Goal: Use online tool/utility: Utilize a website feature to perform a specific function

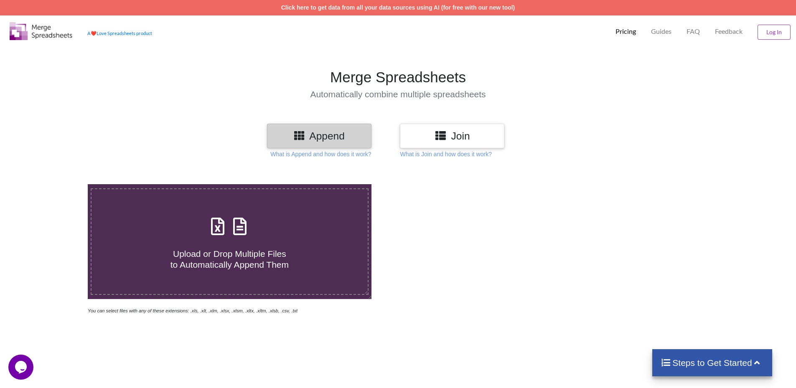
click at [468, 134] on h3 "Join" at bounding box center [452, 136] width 92 height 12
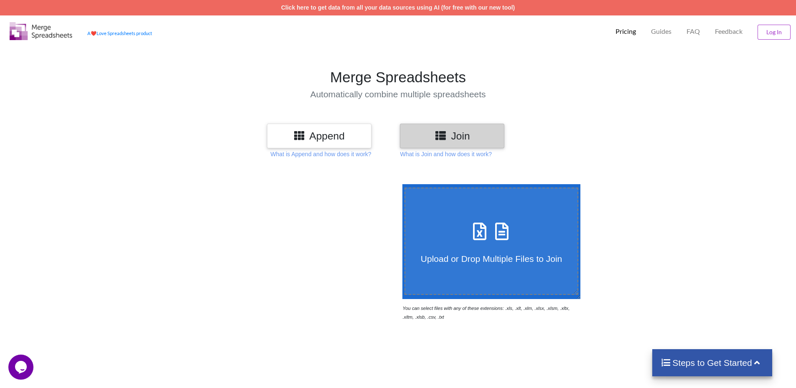
click at [475, 228] on icon at bounding box center [479, 227] width 21 height 18
click at [400, 184] on input "Upload or Drop Multiple Files to Join" at bounding box center [400, 184] width 0 height 0
type input "C:\fakepath\2014eu1.xls"
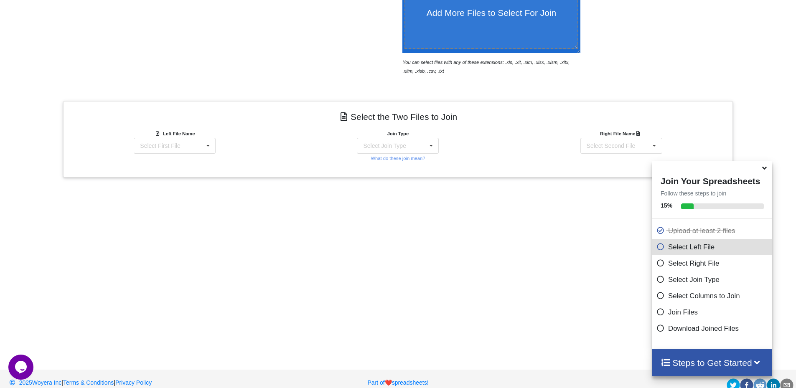
scroll to position [258, 0]
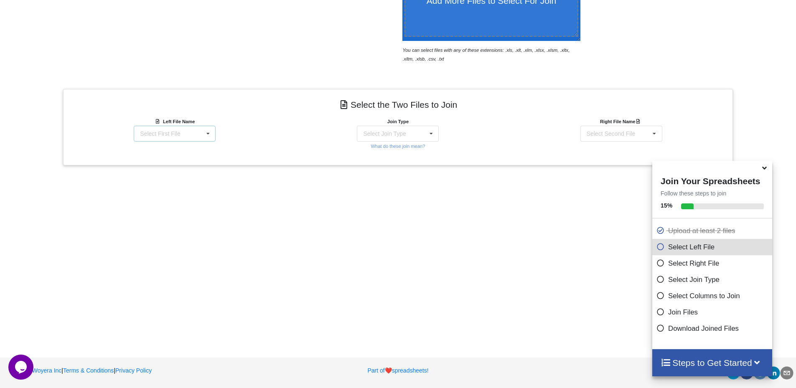
click at [212, 139] on icon at bounding box center [208, 133] width 13 height 15
click at [200, 147] on span "2014eu1.xls : eplus2021" at bounding box center [172, 149] width 63 height 7
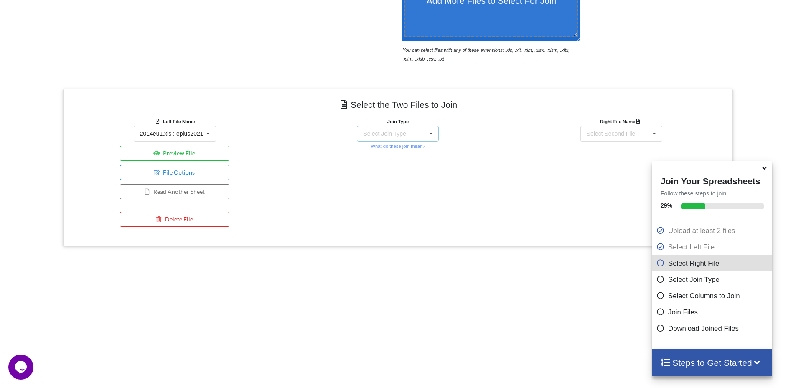
click at [416, 130] on div "Select Join Type INNER JOIN LEFT JOIN RIGHT JOIN FULL JOIN" at bounding box center [398, 134] width 82 height 16
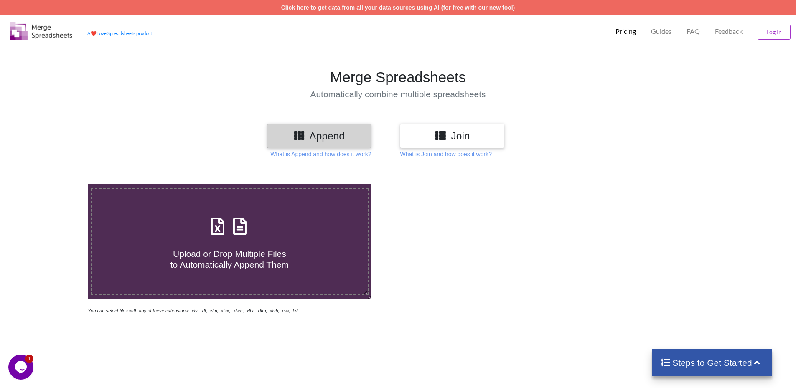
click at [343, 137] on h3 "Append" at bounding box center [319, 136] width 92 height 12
click at [218, 239] on div "Upload or Drop Multiple Files to Automatically Append Them" at bounding box center [229, 241] width 276 height 56
click at [57, 184] on input "Upload or Drop Multiple Files to Automatically Append Them" at bounding box center [57, 184] width 0 height 0
type input "C:\fakepath\2014eu1.xls"
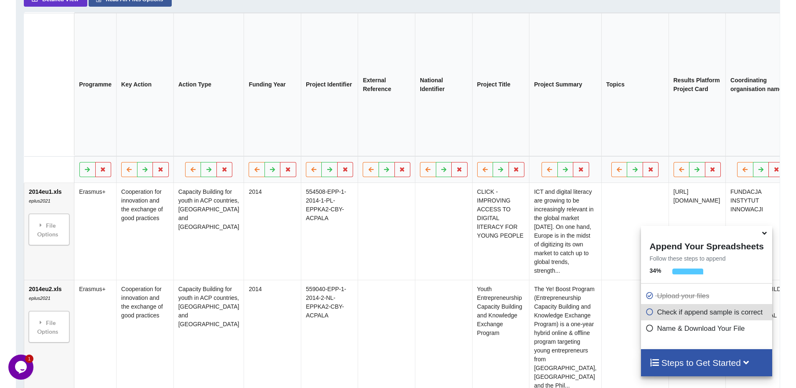
scroll to position [478, 0]
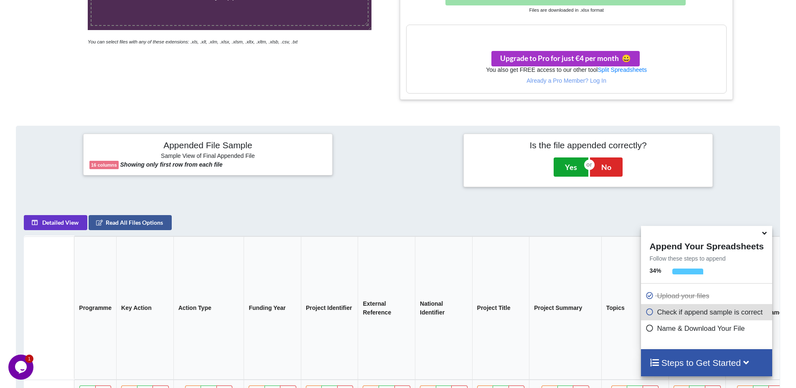
click at [562, 171] on button "Yes" at bounding box center [570, 166] width 35 height 19
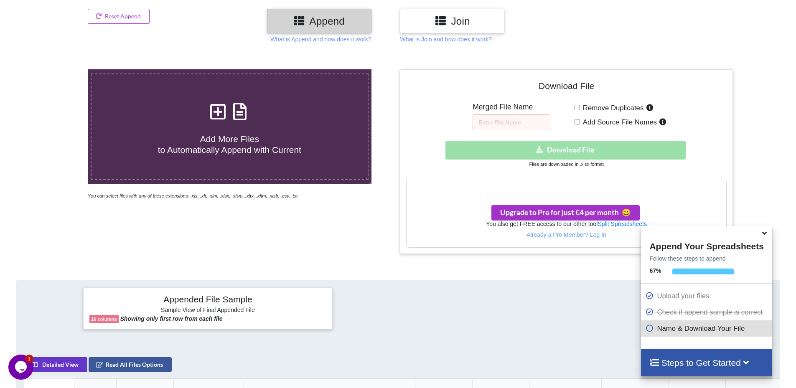
scroll to position [101, 0]
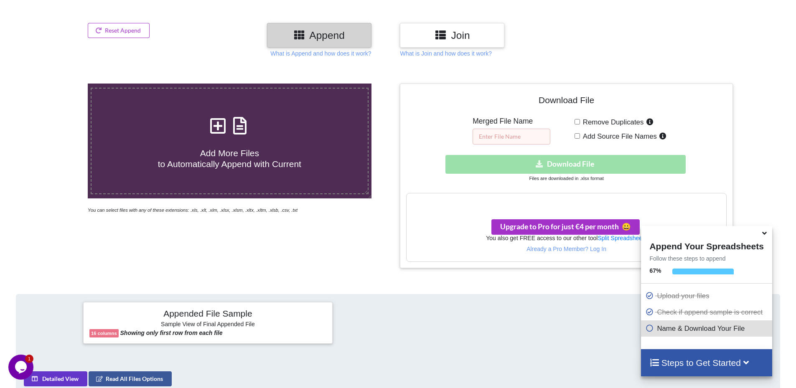
click at [516, 135] on input "text" at bounding box center [511, 137] width 78 height 16
type input "dcfaf"
click at [540, 162] on div "Download hidden Download File" at bounding box center [566, 164] width 320 height 19
